Goal: Navigation & Orientation: Find specific page/section

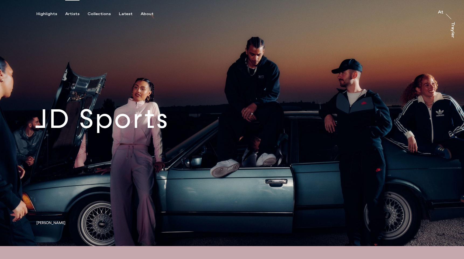
click at [71, 14] on div "Artists" at bounding box center [72, 14] width 14 height 5
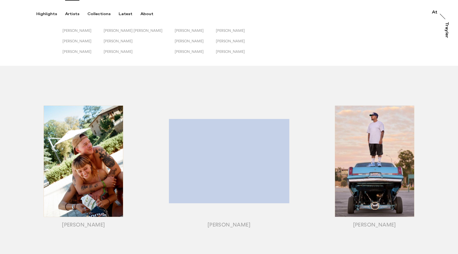
click at [37, 35] on div "Emily Scarlett Romain Jack Kenyon James Pearson-Howes Jessica Eliza Ross Josh E…" at bounding box center [229, 33] width 458 height 66
